Goal: Information Seeking & Learning: Learn about a topic

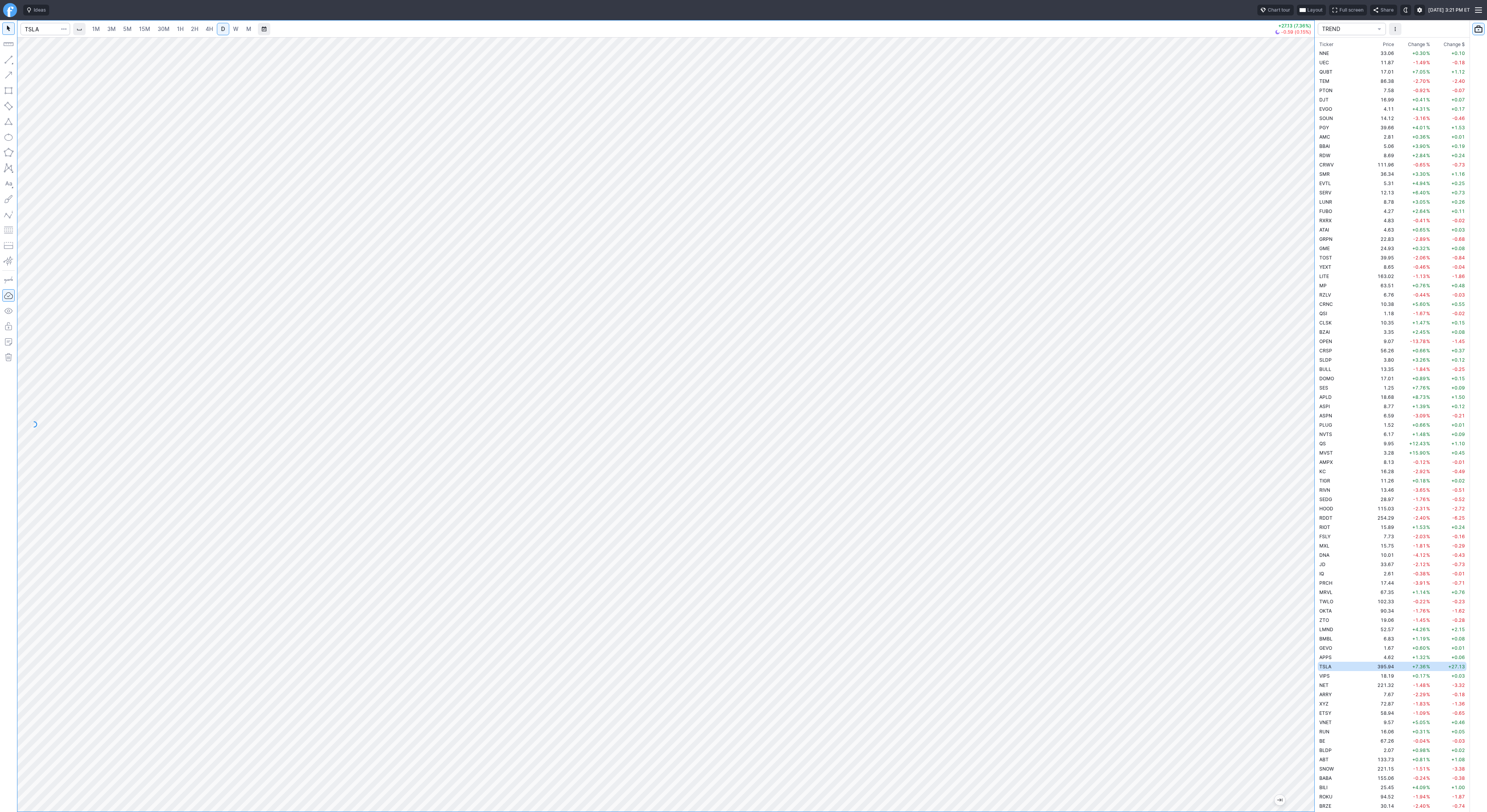
scroll to position [242, 0]
click at [36, 31] on input "Search" at bounding box center [45, 29] width 50 height 12
drag, startPoint x: 39, startPoint y: 29, endPoint x: -7, endPoint y: 29, distance: 46.0
click at [0, 29] on html "Ideas Chart tour Layout Full screen Share Sat SEP 13 2025 3:22 PM ET wha 1M 3M …" at bounding box center [743, 406] width 1487 height 812
type input "@btcusd"
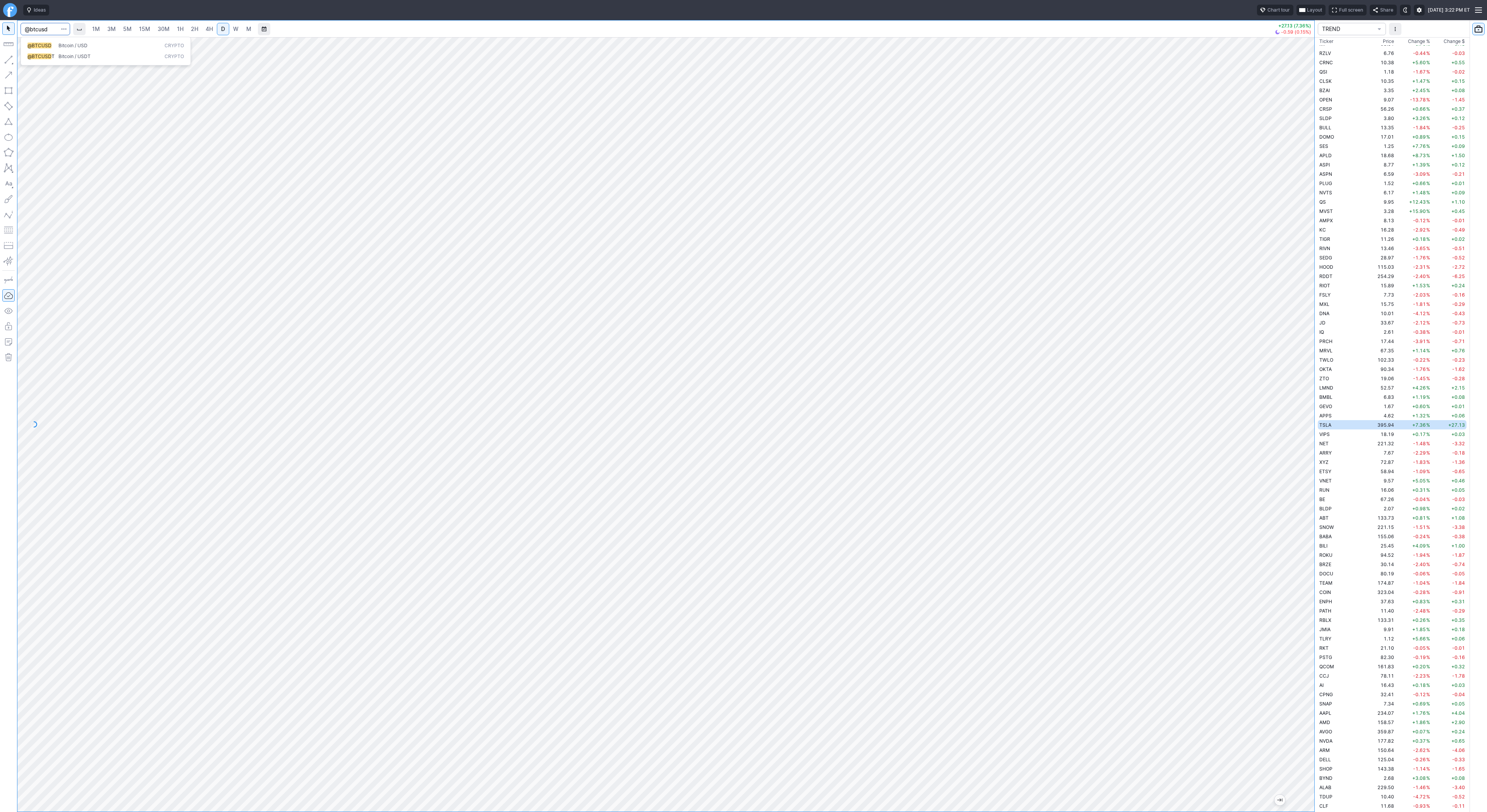
click at [31, 45] on span "@BTCUSD" at bounding box center [40, 45] width 24 height 6
drag, startPoint x: 1304, startPoint y: 300, endPoint x: 1304, endPoint y: 393, distance: 93.0
click at [1306, 398] on div at bounding box center [1306, 423] width 17 height 755
click at [236, 31] on span "W" at bounding box center [235, 29] width 5 height 7
click at [43, 65] on span "Line" at bounding box center [45, 61] width 31 height 8
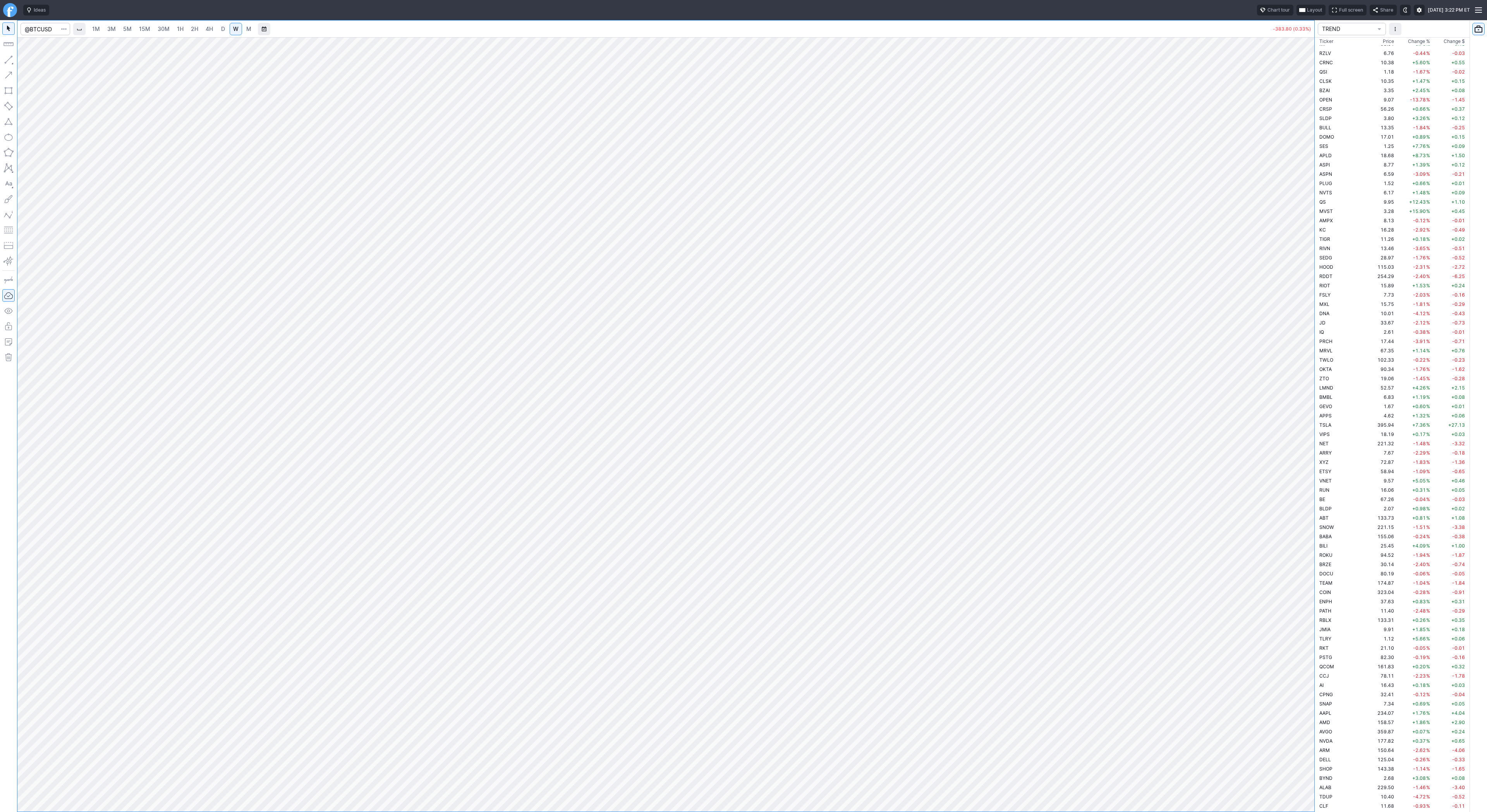
drag, startPoint x: 9, startPoint y: 63, endPoint x: 11, endPoint y: 88, distance: 25.1
click at [9, 65] on button "button" at bounding box center [9, 59] width 12 height 12
click at [10, 62] on button "button" at bounding box center [9, 59] width 12 height 12
click at [10, 59] on button "button" at bounding box center [9, 59] width 12 height 12
click at [40, 63] on span "Line" at bounding box center [45, 61] width 31 height 8
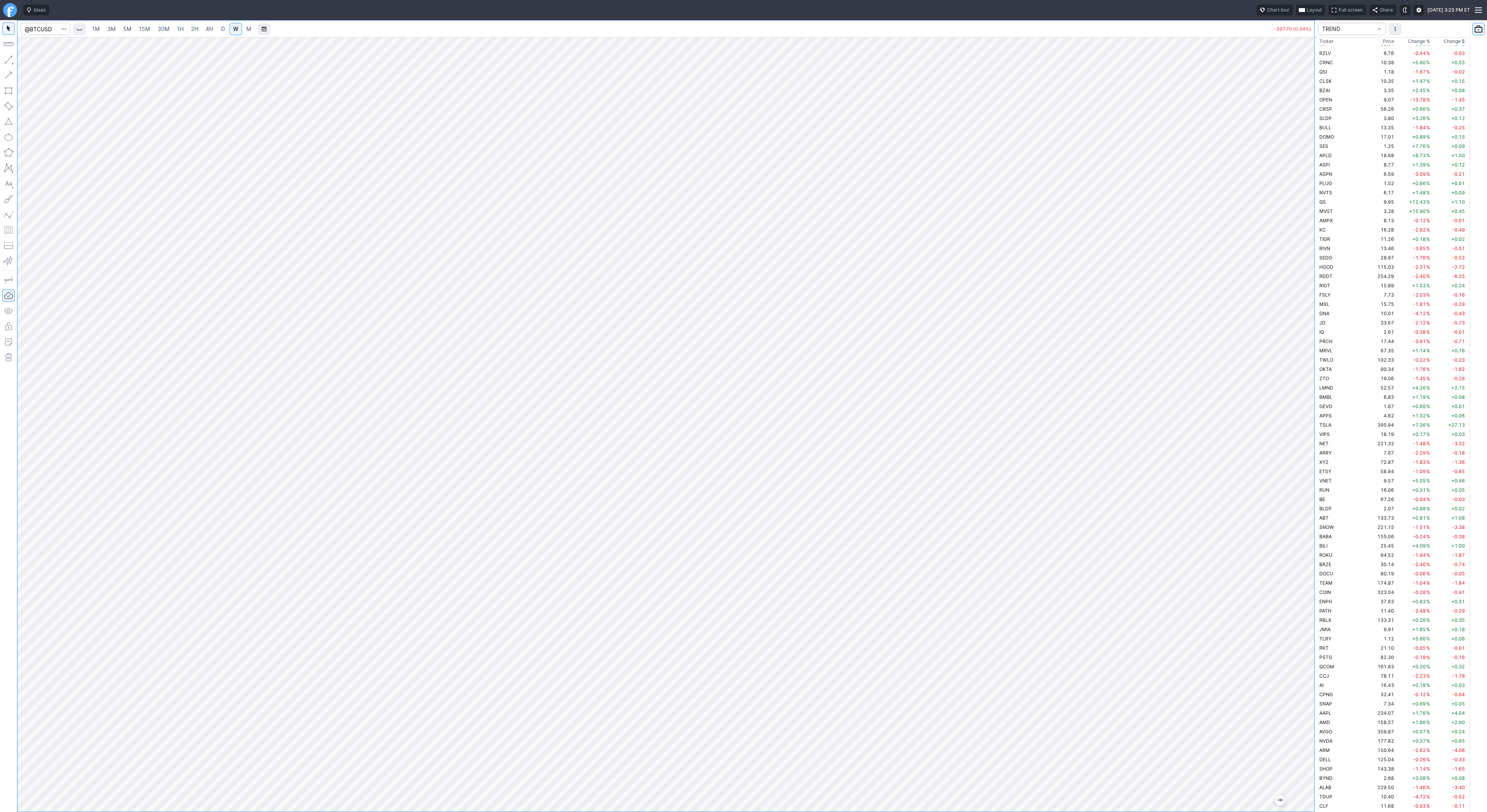
drag, startPoint x: 1309, startPoint y: 483, endPoint x: 1301, endPoint y: 534, distance: 51.6
click at [1307, 543] on div at bounding box center [1306, 423] width 17 height 755
click at [31, 61] on span "Line" at bounding box center [45, 61] width 31 height 8
click at [1277, 609] on div at bounding box center [665, 425] width 1297 height 774
drag, startPoint x: 1313, startPoint y: 544, endPoint x: 1305, endPoint y: 656, distance: 112.3
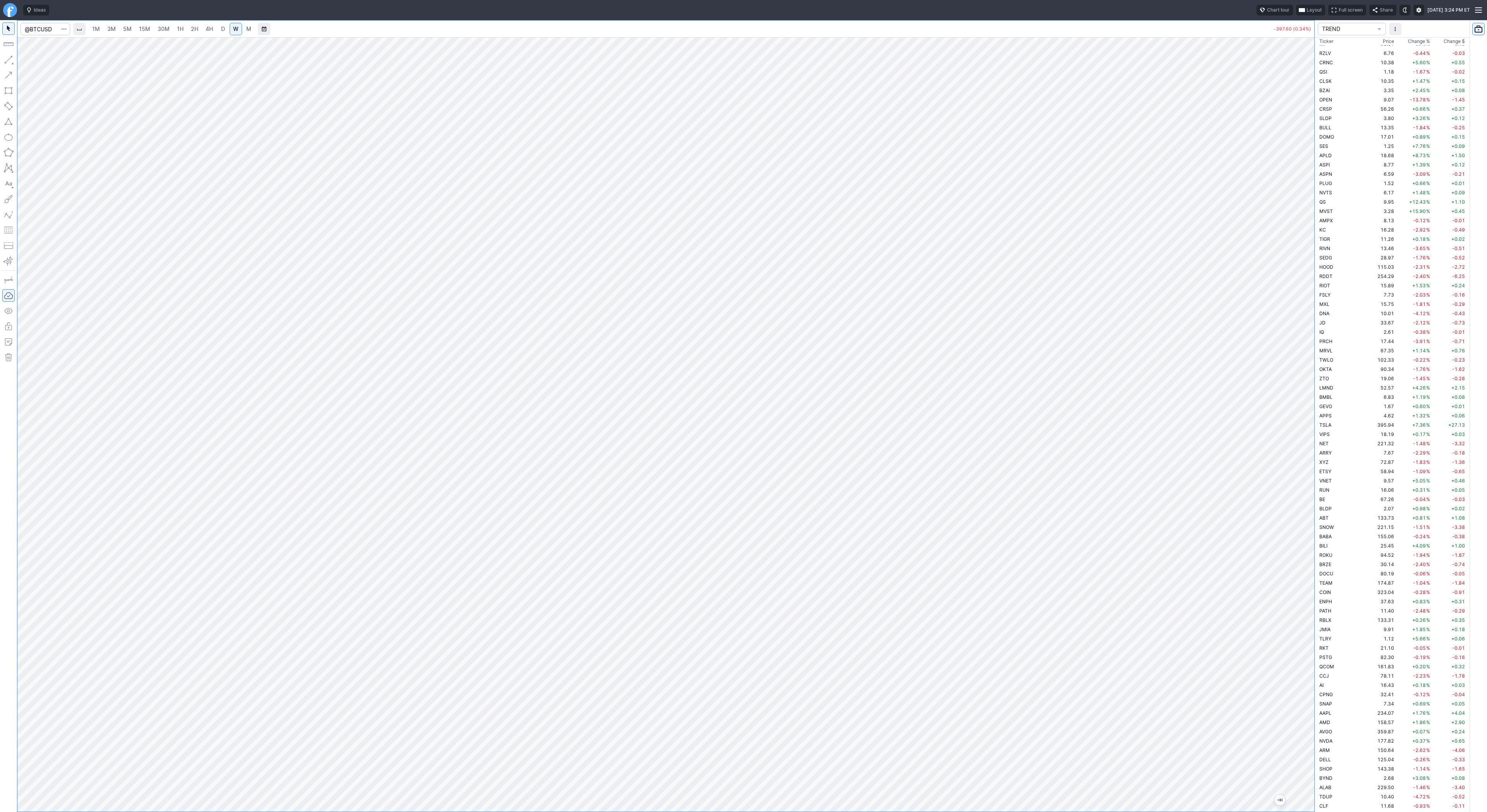
click at [1305, 656] on div at bounding box center [1306, 423] width 17 height 755
click at [9, 62] on button "button" at bounding box center [9, 59] width 12 height 12
click at [1290, 488] on div at bounding box center [665, 425] width 1297 height 774
click at [38, 60] on span "Line" at bounding box center [45, 61] width 31 height 8
click at [6, 61] on button "button" at bounding box center [9, 59] width 12 height 12
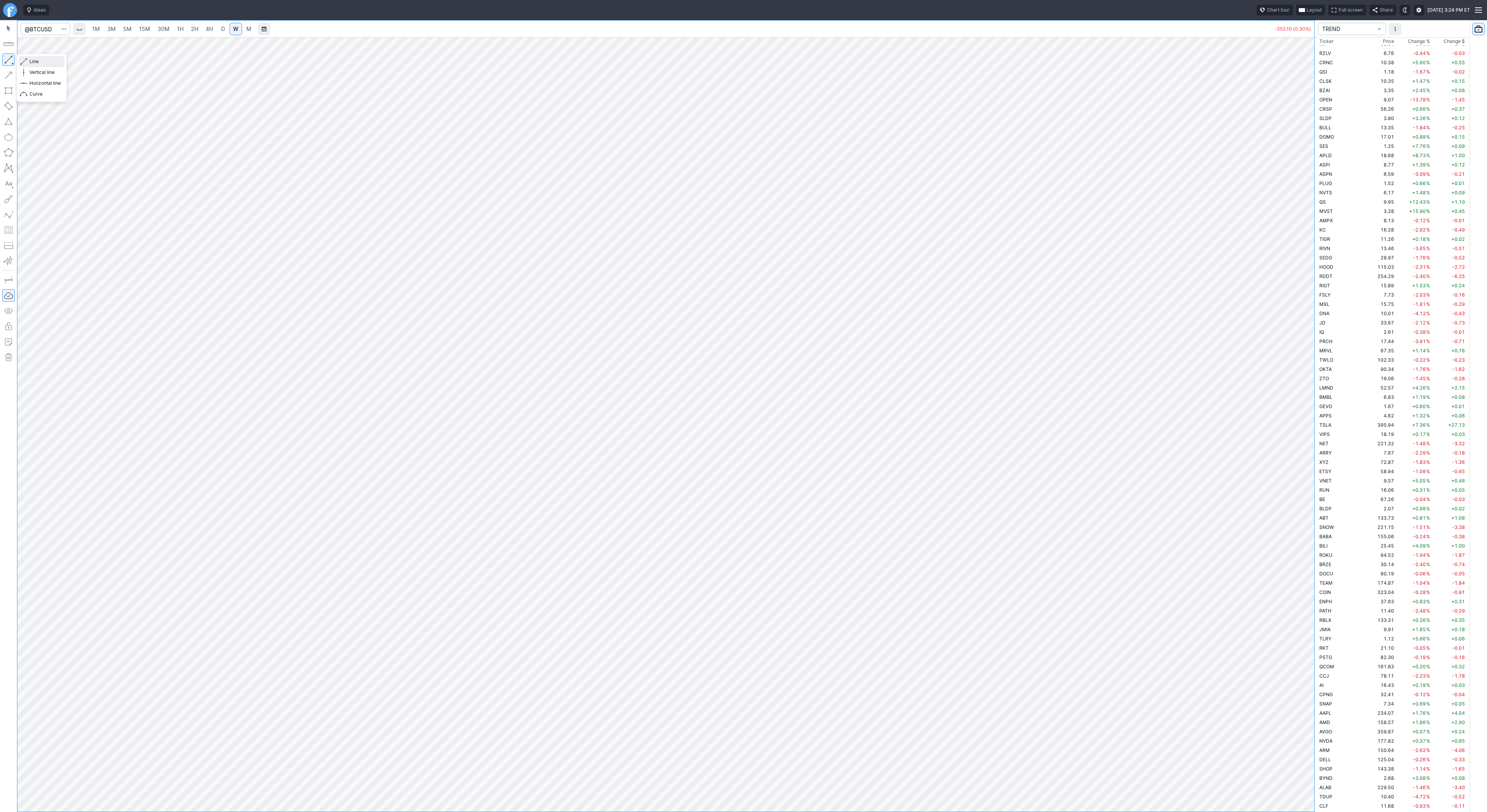
click at [38, 65] on span "Line" at bounding box center [45, 61] width 31 height 8
drag, startPoint x: 7, startPoint y: 58, endPoint x: 29, endPoint y: 91, distance: 39.7
click at [7, 58] on button "button" at bounding box center [9, 59] width 12 height 12
click at [8, 58] on button "button" at bounding box center [9, 59] width 12 height 12
click at [8, 58] on button "button" at bounding box center [9, 59] width 12 height 12
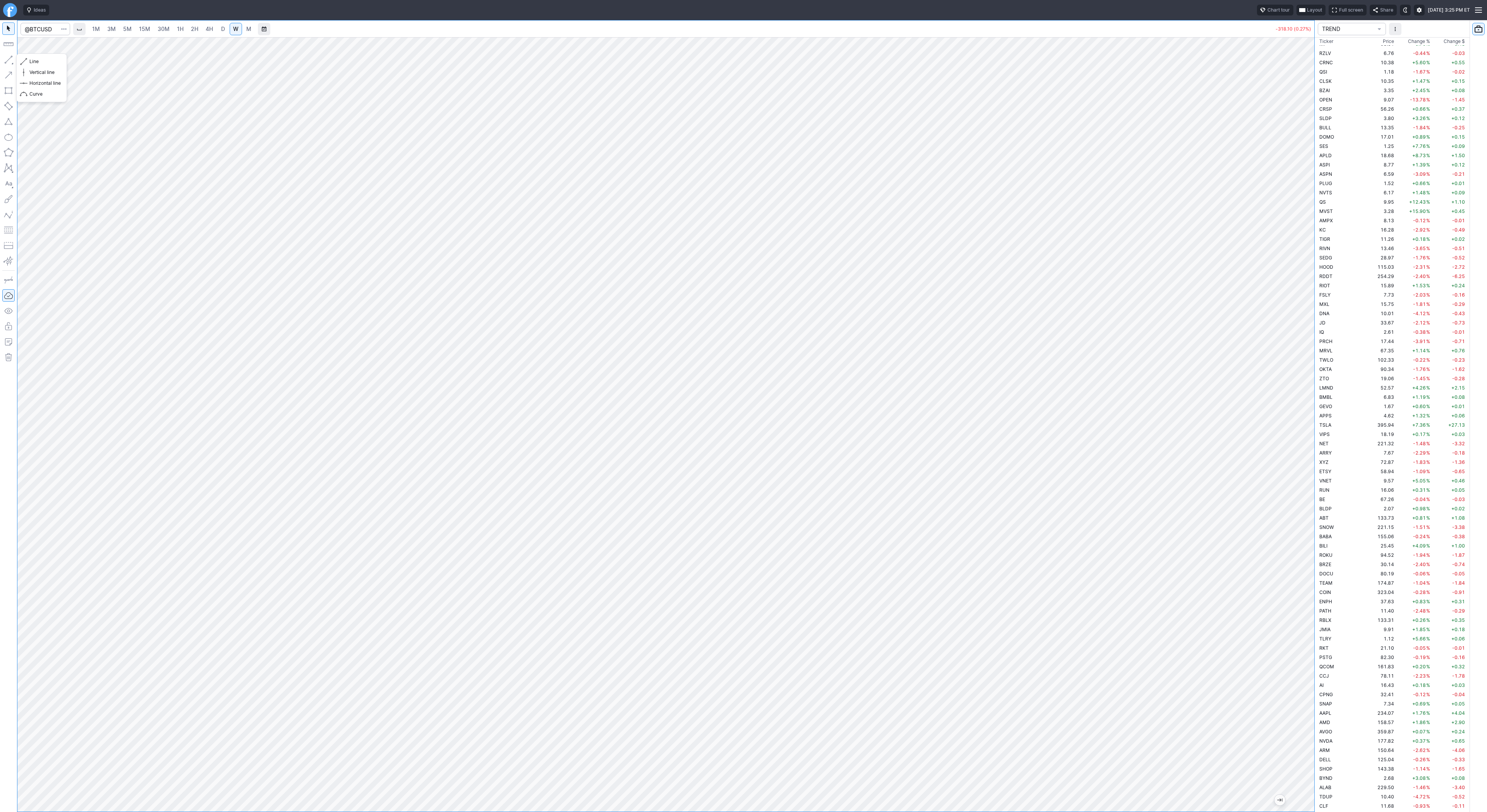
click at [10, 59] on button "button" at bounding box center [9, 59] width 12 height 12
click at [11, 61] on button "button" at bounding box center [9, 59] width 12 height 12
click at [33, 60] on span "Line" at bounding box center [45, 61] width 31 height 8
drag, startPoint x: 10, startPoint y: 61, endPoint x: 24, endPoint y: 83, distance: 26.1
click at [10, 64] on button "button" at bounding box center [9, 59] width 12 height 12
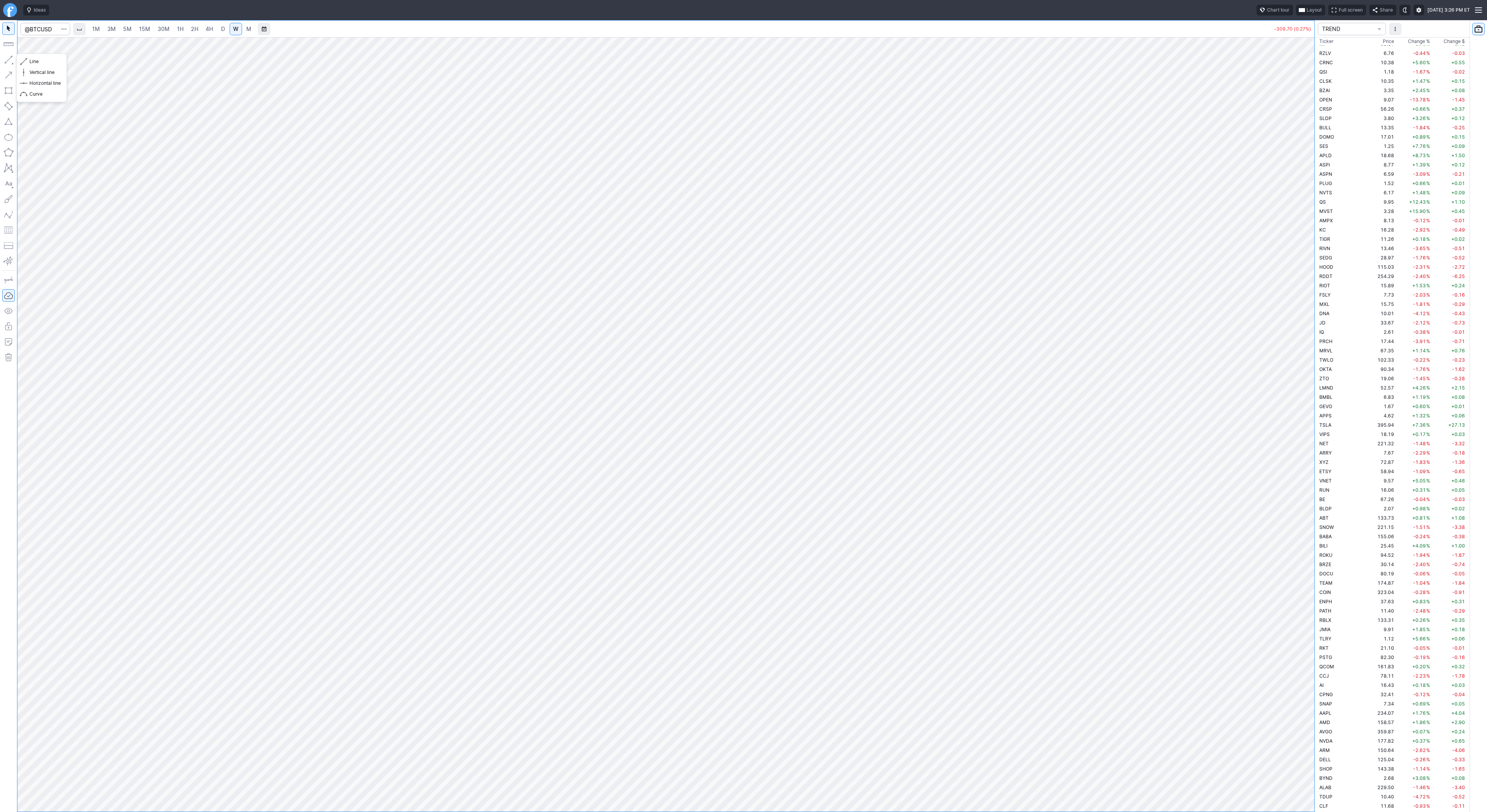
click at [7, 62] on button "button" at bounding box center [9, 59] width 12 height 12
click at [34, 28] on input "Search" at bounding box center [45, 29] width 50 height 12
type input "eth"
click at [100, 141] on span "Eth ereum / USD" at bounding box center [106, 144] width 113 height 7
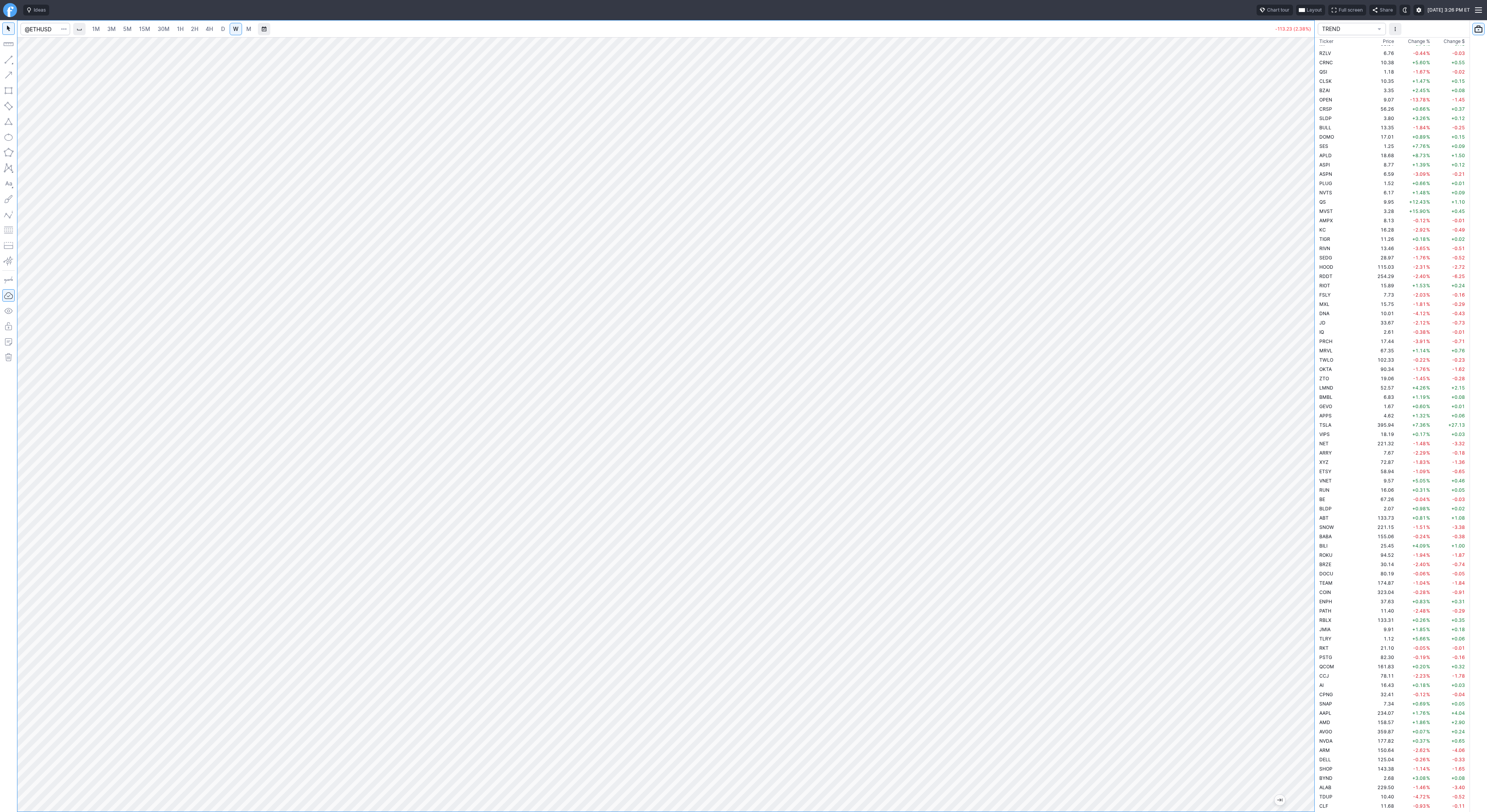
drag, startPoint x: 1310, startPoint y: 304, endPoint x: 1299, endPoint y: 482, distance: 178.3
click at [1304, 499] on div at bounding box center [1306, 423] width 17 height 755
click at [10, 58] on button "button" at bounding box center [9, 59] width 12 height 12
click at [4, 58] on button "button" at bounding box center [9, 59] width 12 height 12
click at [40, 60] on span "Line" at bounding box center [45, 61] width 31 height 8
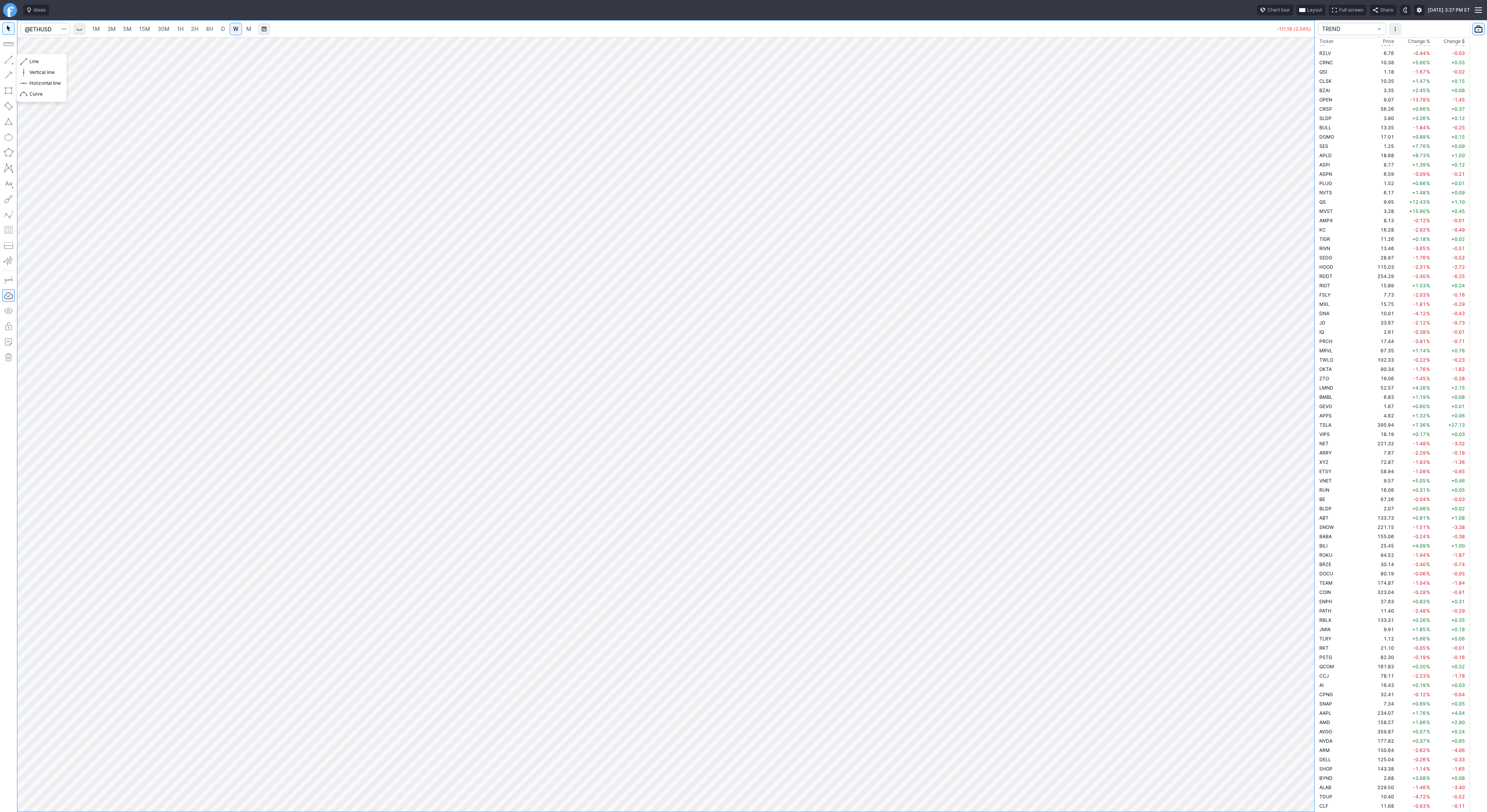
click at [8, 58] on button "button" at bounding box center [9, 59] width 12 height 12
click at [33, 58] on span "Line" at bounding box center [45, 61] width 31 height 8
click at [3, 61] on button "button" at bounding box center [9, 59] width 12 height 12
click at [30, 60] on span "Line" at bounding box center [45, 61] width 31 height 8
click at [28, 60] on button "Line" at bounding box center [42, 61] width 45 height 10
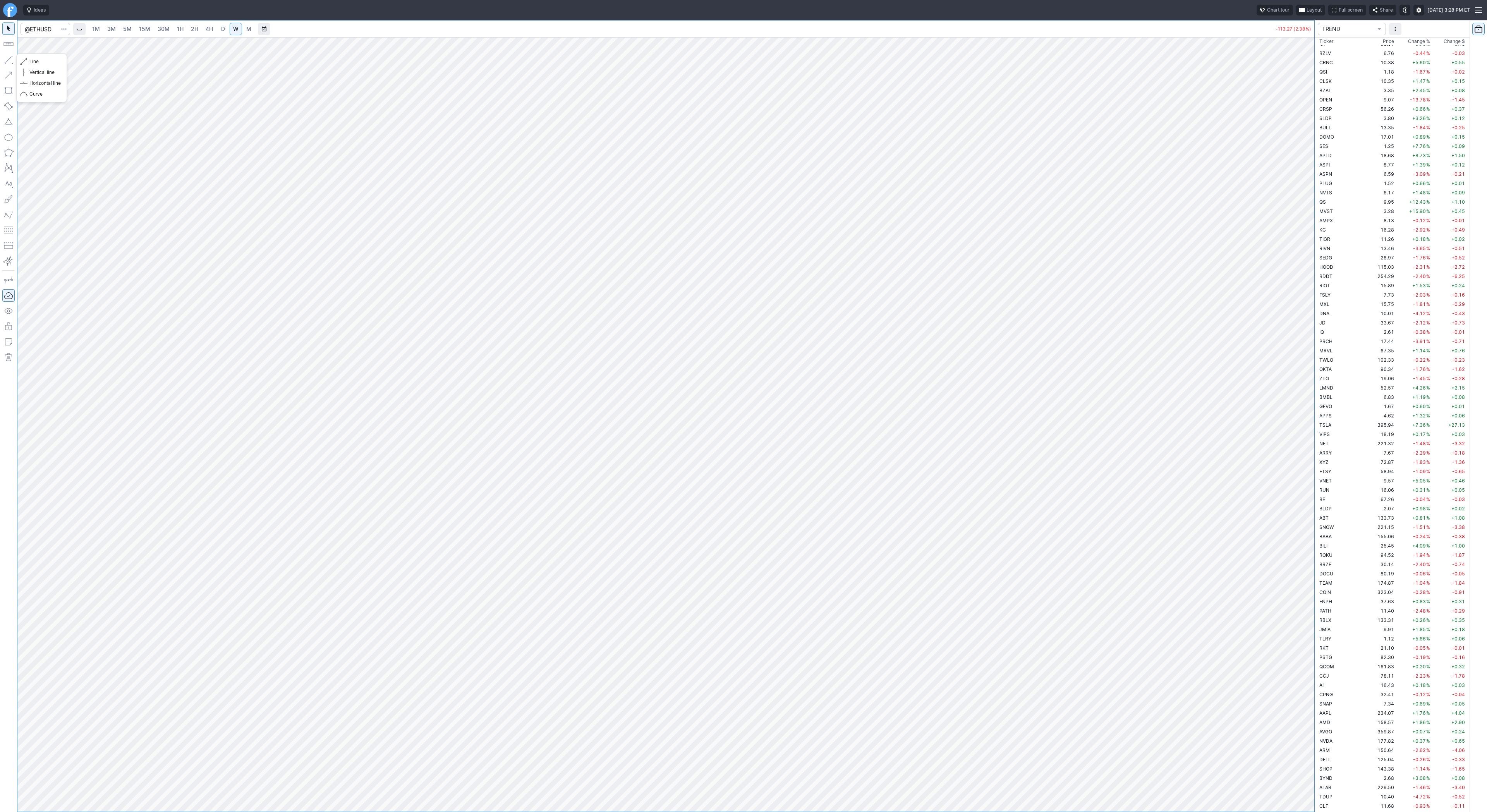
click at [7, 58] on button "button" at bounding box center [9, 59] width 12 height 12
click at [7, 59] on button "button" at bounding box center [9, 59] width 12 height 12
drag, startPoint x: 1306, startPoint y: 603, endPoint x: 1309, endPoint y: 484, distance: 119.0
click at [1309, 484] on div at bounding box center [1306, 423] width 17 height 755
click at [51, 61] on span "Line" at bounding box center [45, 61] width 31 height 8
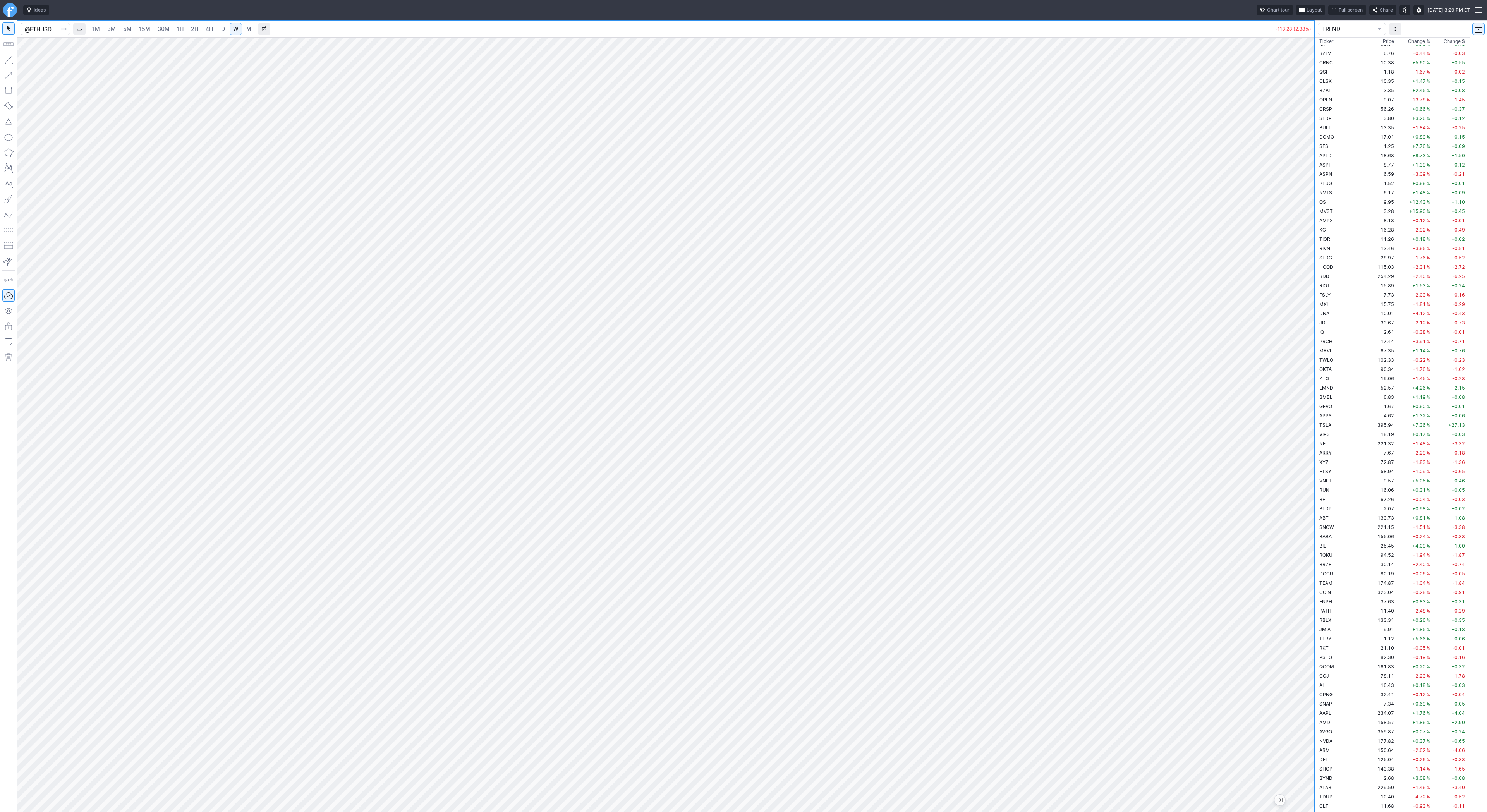
click at [0, 387] on html "Ideas Chart tour Layout Full screen Share Sat SEP 13 2025 3:29 PM ET 1M 3M 5M 1…" at bounding box center [743, 406] width 1487 height 812
click at [9, 61] on button "button" at bounding box center [9, 59] width 12 height 12
click at [39, 34] on input "Search" at bounding box center [45, 29] width 50 height 12
type input "bmnr"
click at [247, 31] on span "M" at bounding box center [249, 29] width 5 height 7
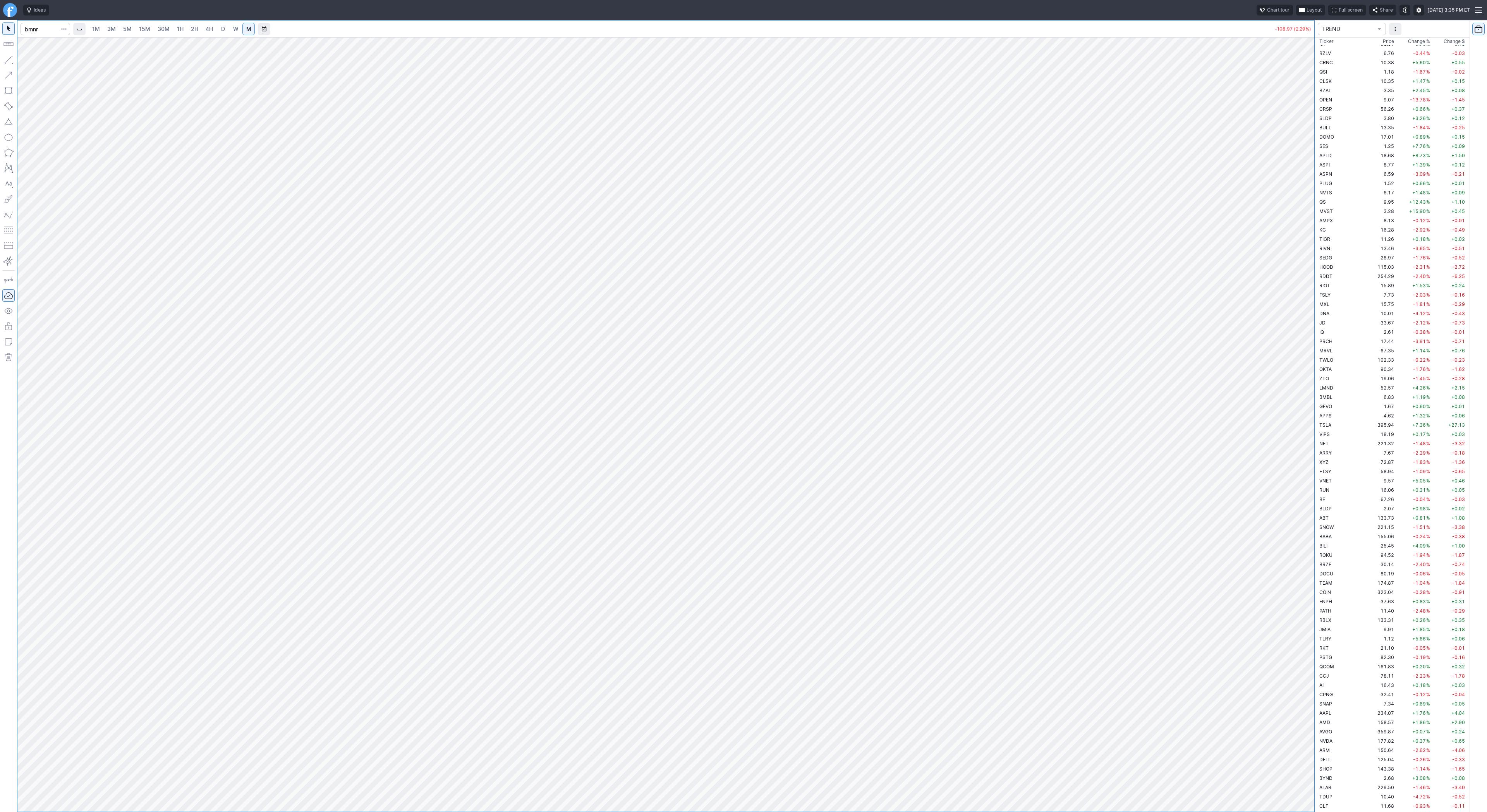
click at [201, 27] on link "2H" at bounding box center [194, 29] width 14 height 12
click at [217, 26] on link "D" at bounding box center [223, 29] width 12 height 12
drag, startPoint x: 1306, startPoint y: 270, endPoint x: 1298, endPoint y: 456, distance: 186.2
click at [1300, 468] on div at bounding box center [1306, 423] width 17 height 755
click at [235, 25] on span "W" at bounding box center [235, 29] width 5 height 7
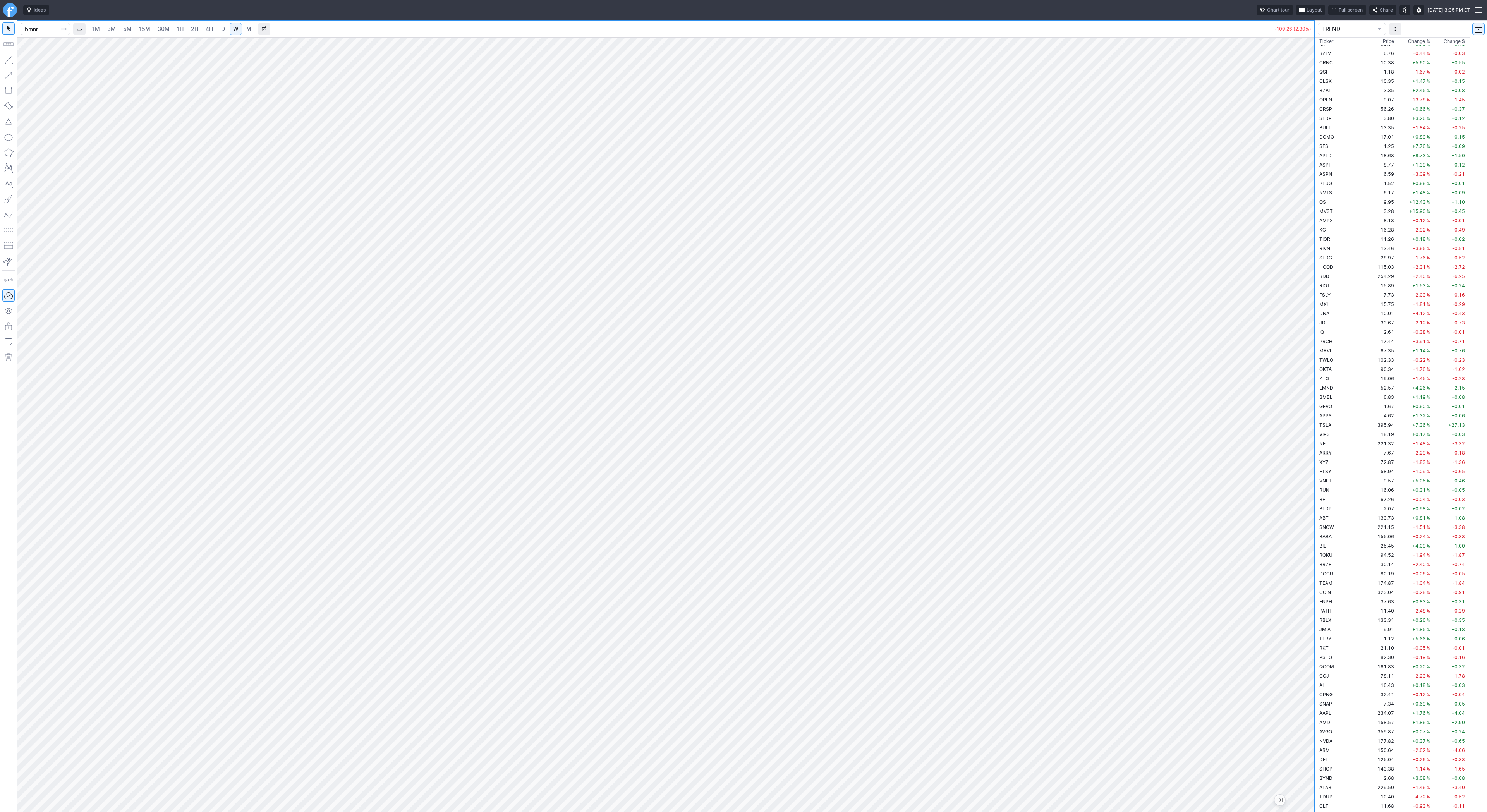
click at [1274, 568] on div at bounding box center [665, 425] width 1297 height 774
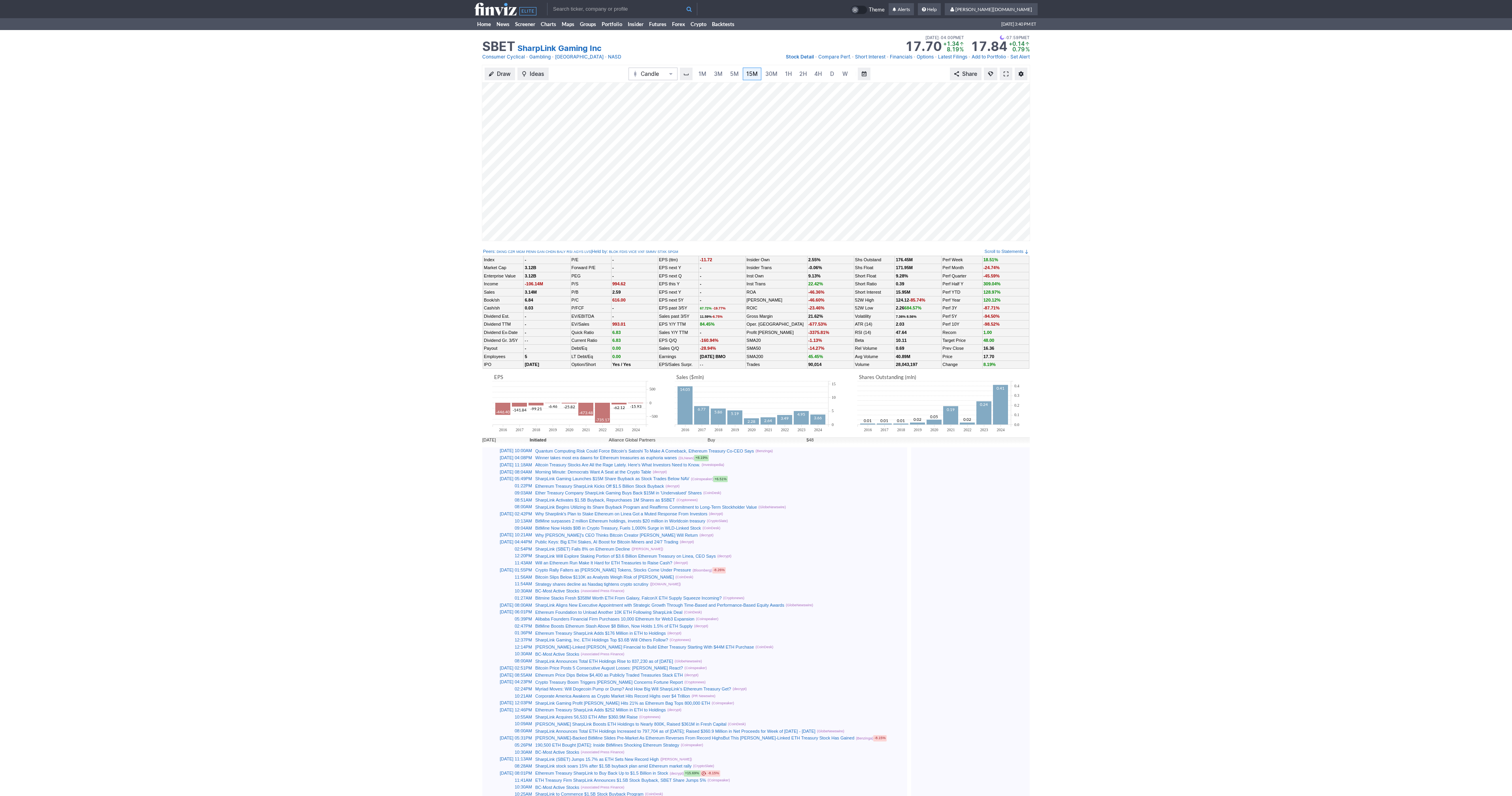
click at [1006, 72] on span at bounding box center [1005, 73] width 4 height 6
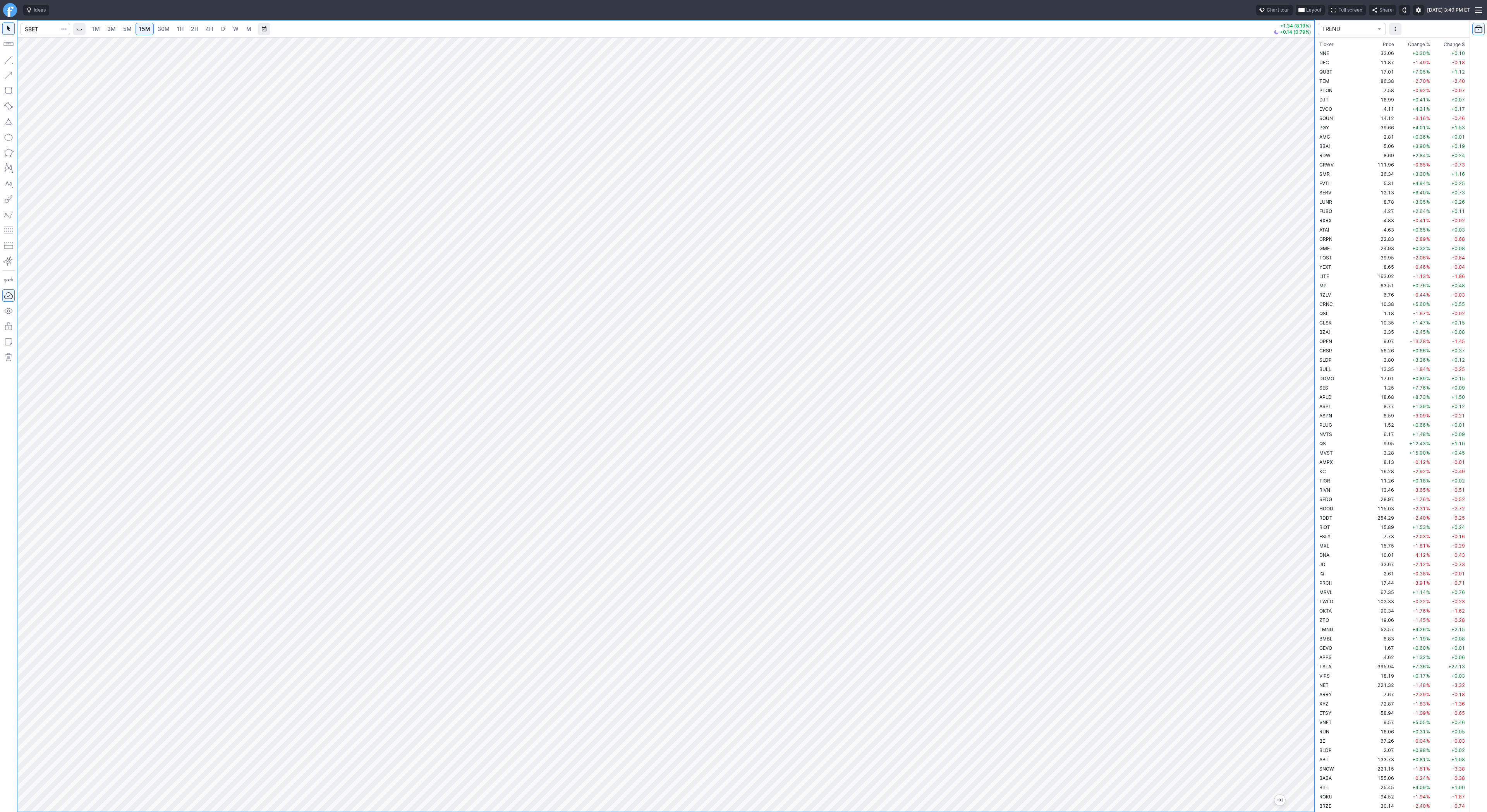
scroll to position [1729, 0]
click at [225, 28] on link "D" at bounding box center [223, 29] width 12 height 12
click at [38, 62] on span "Line" at bounding box center [45, 61] width 31 height 8
click at [37, 62] on span "Line" at bounding box center [45, 61] width 31 height 8
click at [38, 60] on span "Line" at bounding box center [45, 61] width 31 height 8
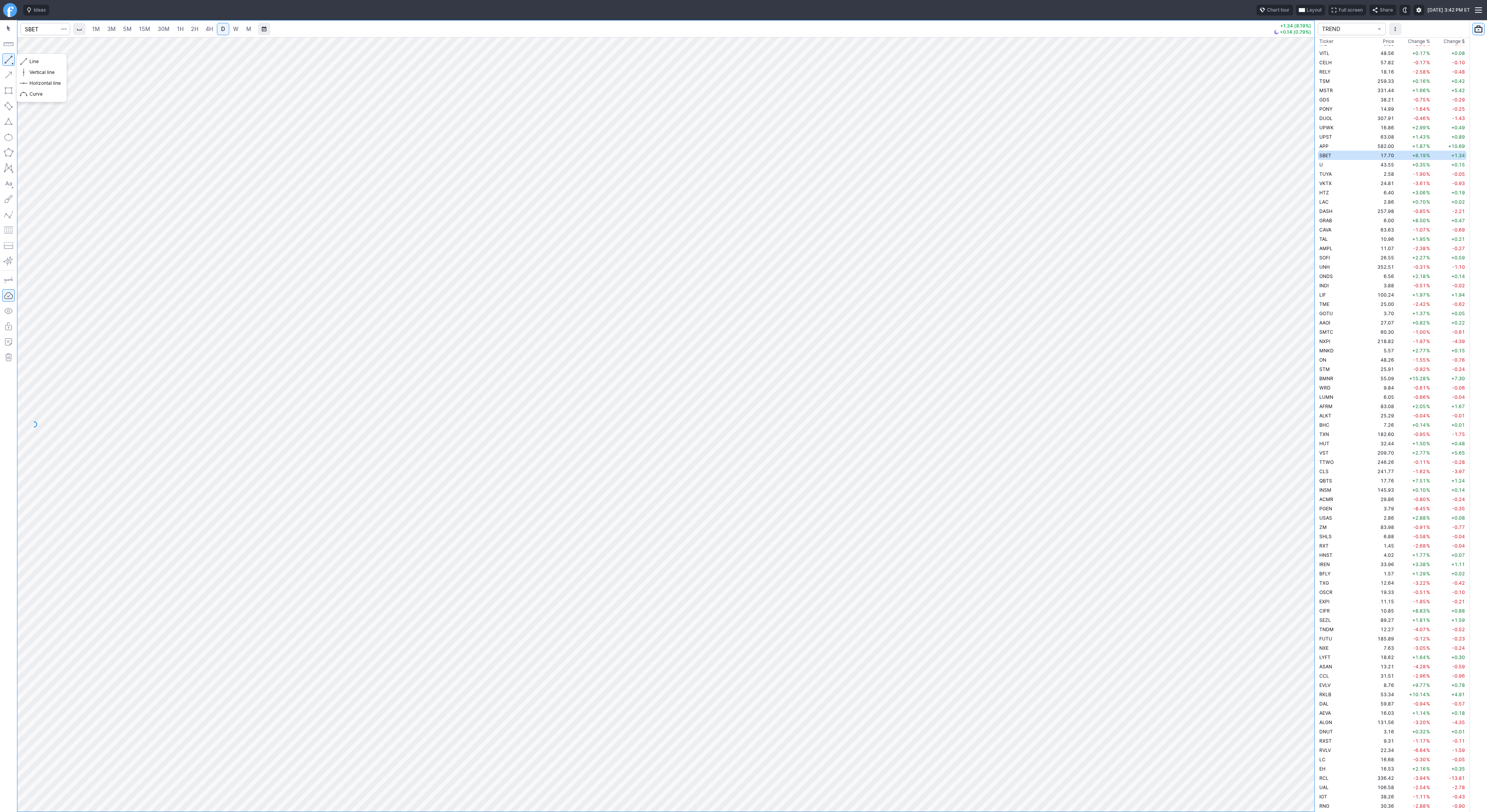
click at [7, 57] on button "button" at bounding box center [9, 59] width 12 height 12
drag, startPoint x: 1307, startPoint y: 212, endPoint x: 1309, endPoint y: 260, distance: 48.0
click at [1309, 260] on div at bounding box center [1306, 423] width 17 height 755
click at [1296, 319] on div at bounding box center [665, 425] width 1297 height 774
click at [7, 59] on button "button" at bounding box center [9, 59] width 12 height 12
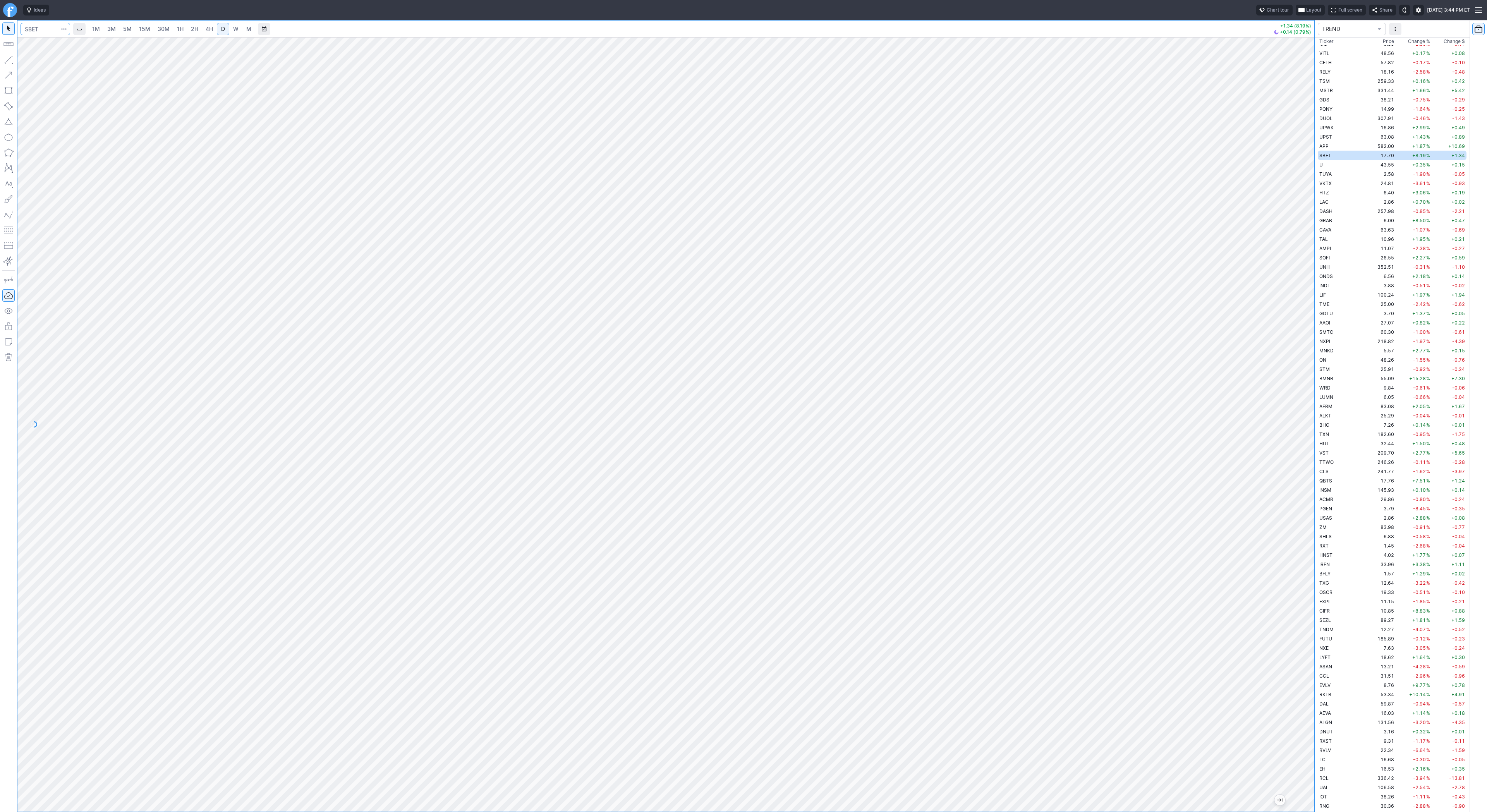
click at [51, 26] on input "Search" at bounding box center [45, 29] width 50 height 12
click at [50, 28] on input "Search" at bounding box center [45, 29] width 50 height 12
type input "crnc"
click at [65, 47] on span "Cerence Inc" at bounding box center [65, 45] width 26 height 6
click at [1297, 477] on div at bounding box center [665, 425] width 1297 height 774
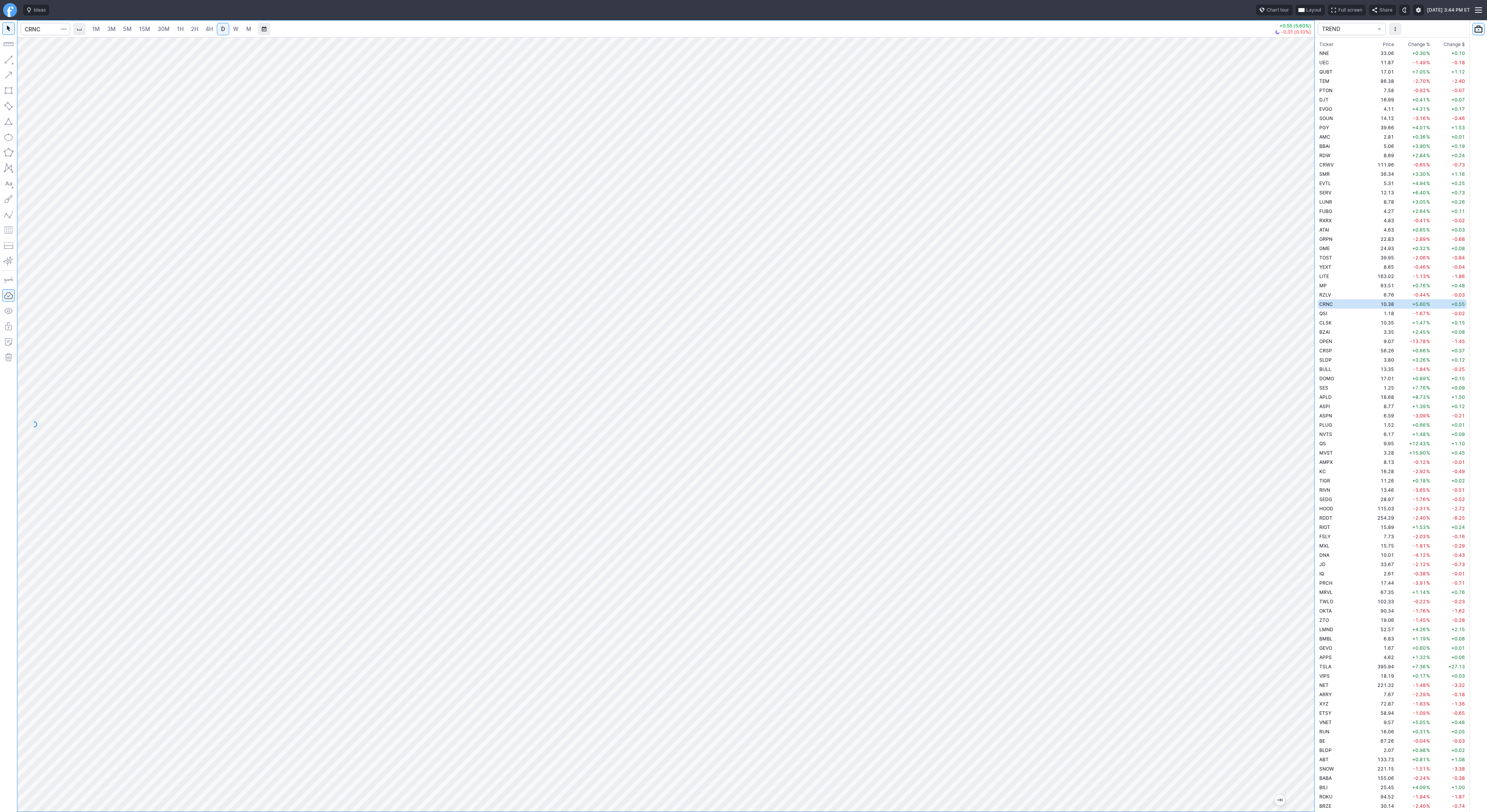
drag, startPoint x: 1313, startPoint y: 577, endPoint x: 1313, endPoint y: 595, distance: 18.0
click at [1313, 595] on div at bounding box center [1306, 423] width 17 height 755
click at [0, 529] on div "1M 3M 5M 15M 30M 1H 2H 4H D W M +0.55 (5.60%) -0.01 (0.10%)" at bounding box center [657, 416] width 1314 height 792
click at [28, 63] on button "Line" at bounding box center [42, 61] width 45 height 10
click at [41, 63] on span "Line" at bounding box center [45, 61] width 31 height 8
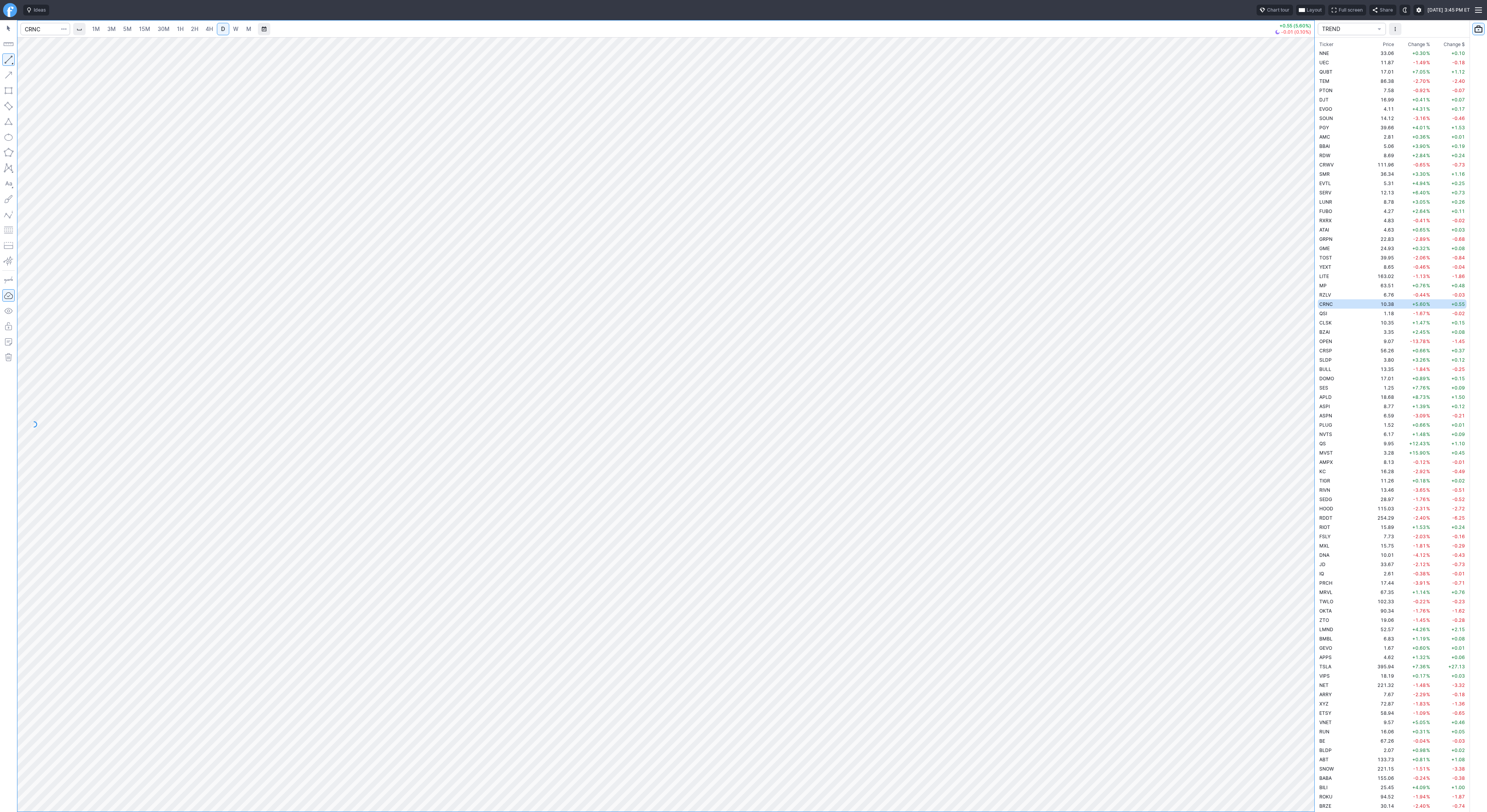
click at [10, 65] on button "button" at bounding box center [9, 59] width 12 height 12
click at [7, 58] on button "button" at bounding box center [9, 59] width 12 height 12
drag, startPoint x: 3, startPoint y: 58, endPoint x: 40, endPoint y: 93, distance: 50.9
click at [3, 61] on button "button" at bounding box center [9, 59] width 12 height 12
click at [47, 28] on input "Search" at bounding box center [45, 29] width 50 height 12
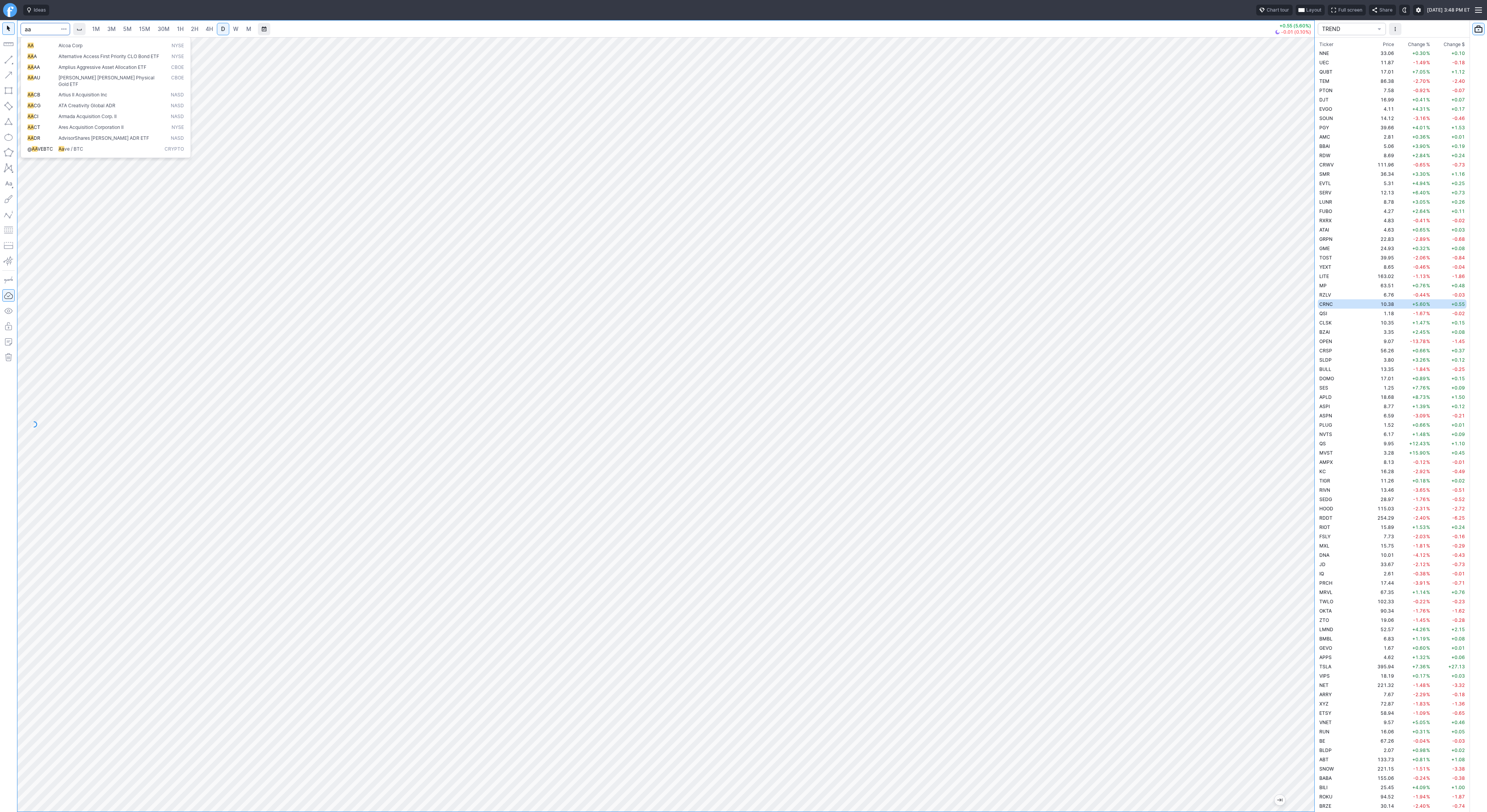
type input "a"
type input "aapl"
click at [47, 26] on input "Search" at bounding box center [45, 29] width 50 height 12
type input "bmnr"
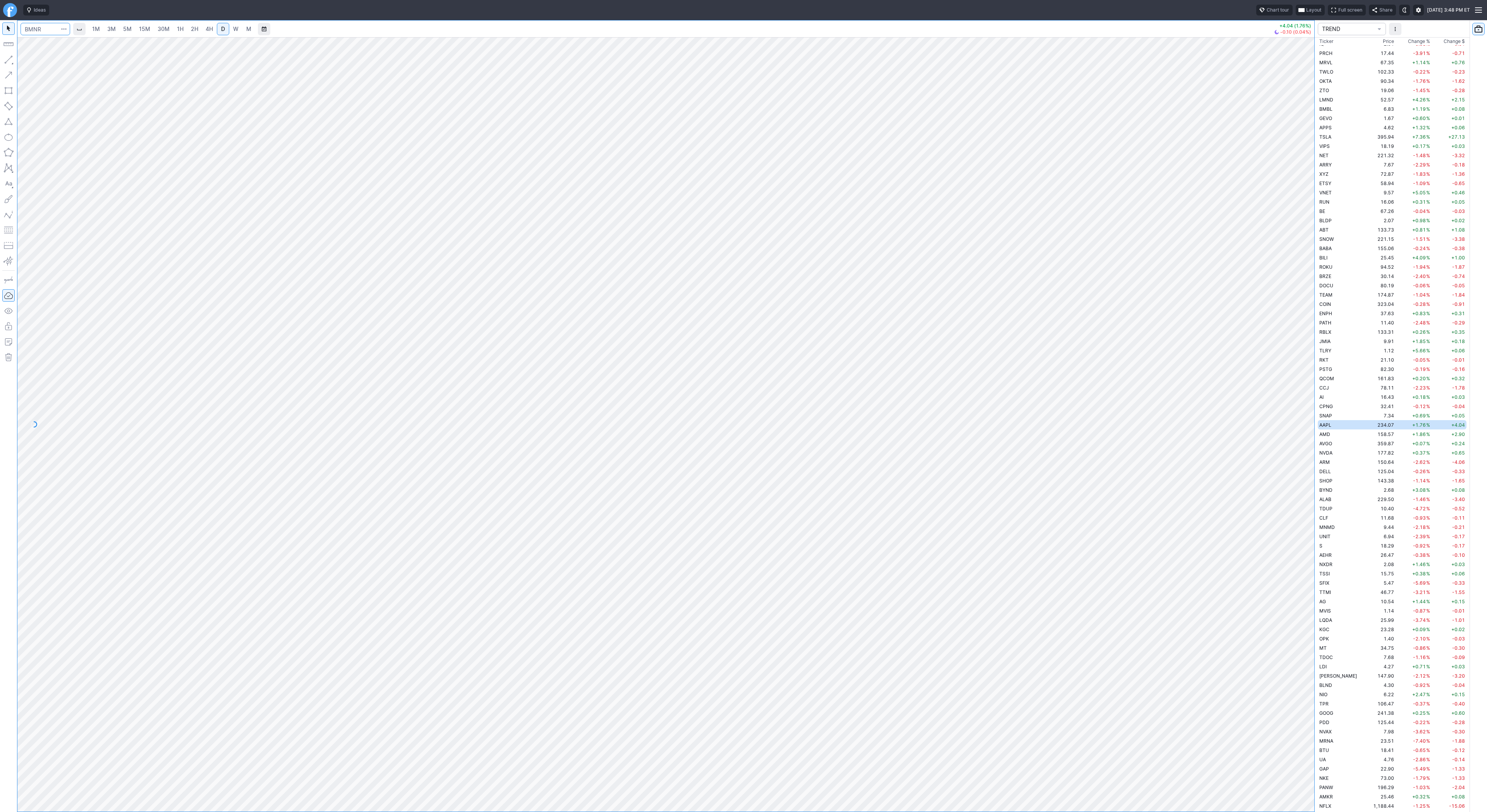
scroll to position [1682, 0]
click at [14, 58] on button "button" at bounding box center [9, 59] width 12 height 12
click at [10, 58] on button "button" at bounding box center [9, 59] width 12 height 12
click at [30, 59] on span "Line" at bounding box center [45, 61] width 31 height 8
click at [10, 62] on button "button" at bounding box center [9, 59] width 12 height 12
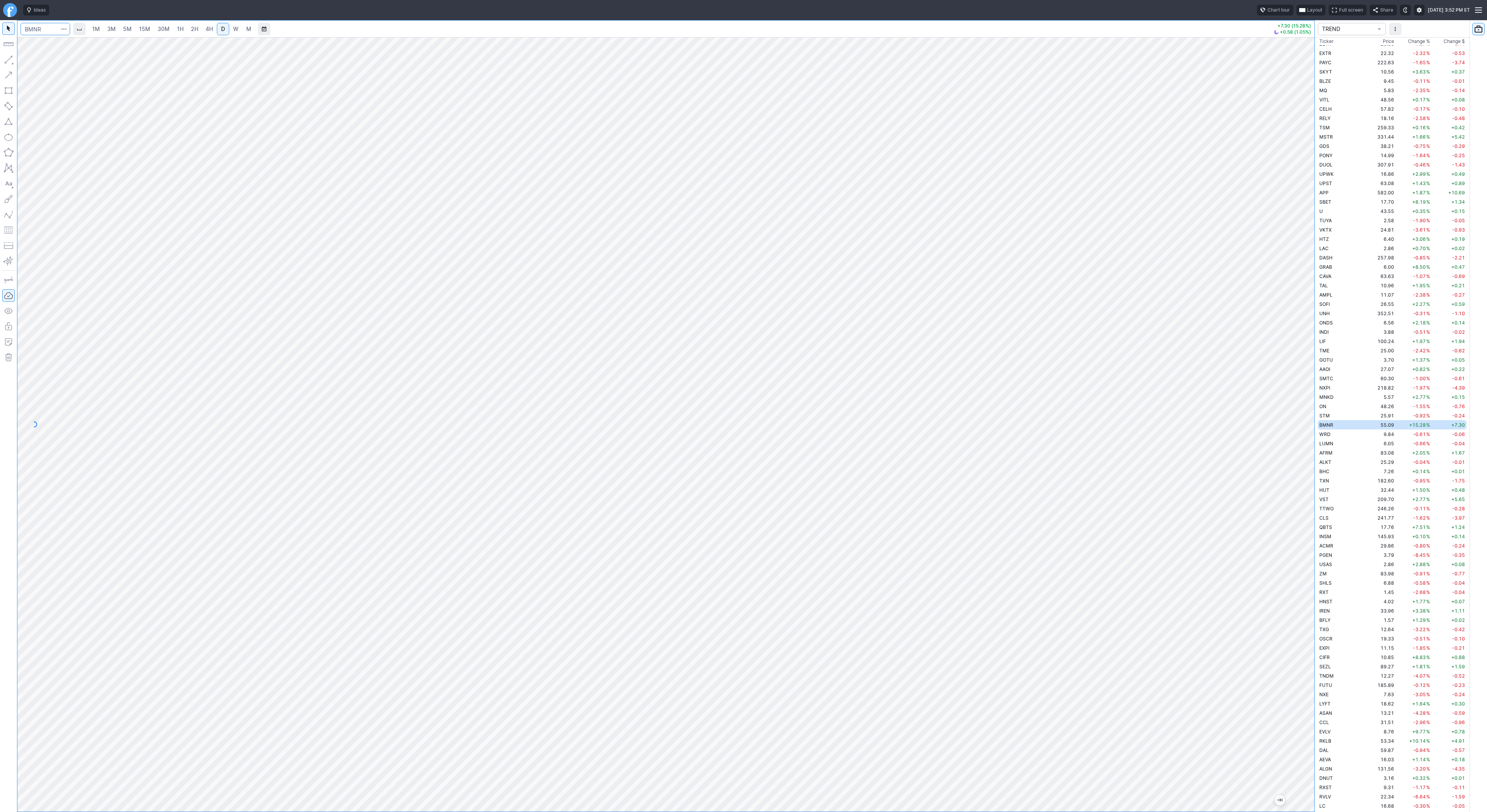
click at [51, 30] on input "Search" at bounding box center [45, 29] width 50 height 12
type input "sbet"
click at [62, 44] on span "SharpLink Gaming Inc" at bounding box center [76, 45] width 48 height 6
